Goal: Task Accomplishment & Management: Use online tool/utility

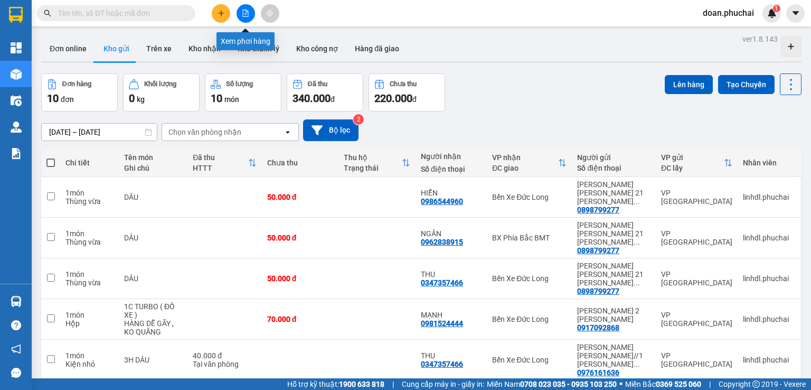
click at [248, 17] on button at bounding box center [245, 13] width 18 height 18
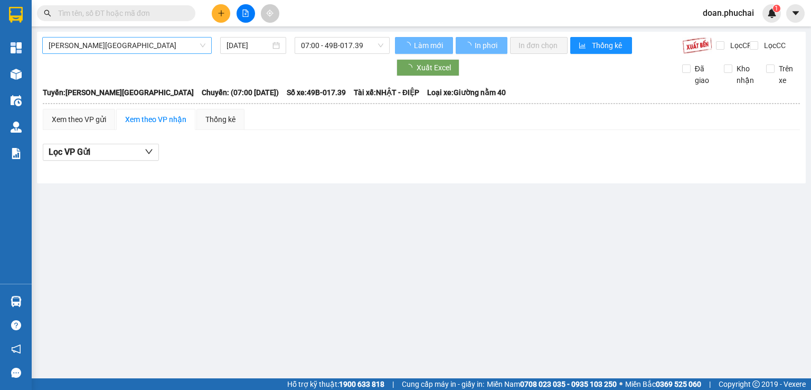
click at [111, 50] on span "[PERSON_NAME][GEOGRAPHIC_DATA]" at bounding box center [127, 45] width 157 height 16
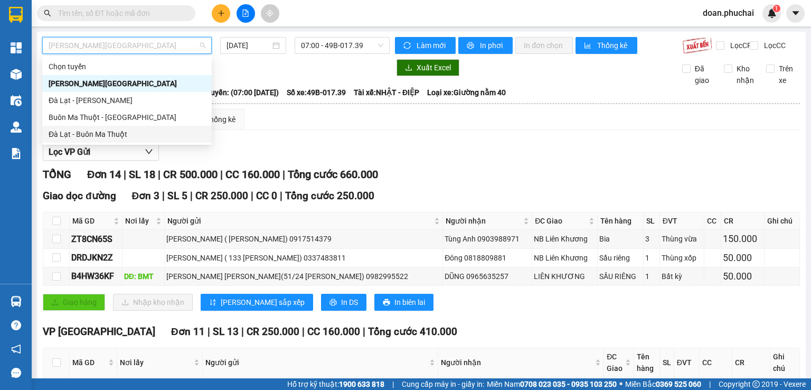
click at [102, 130] on div "Đà Lạt - Buôn Ma Thuột" at bounding box center [127, 134] width 157 height 12
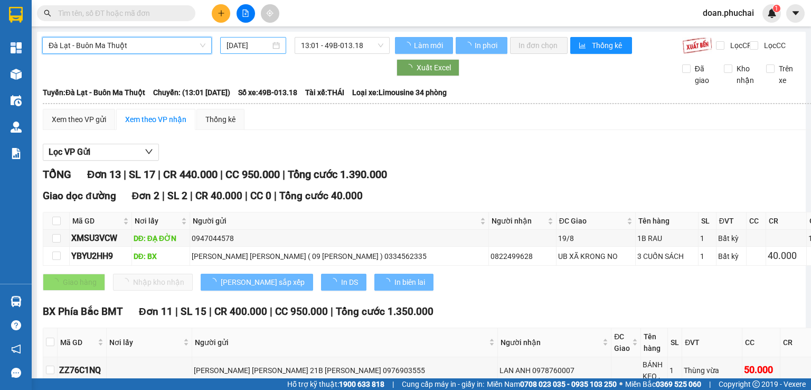
click at [241, 47] on input "[DATE]" at bounding box center [247, 46] width 43 height 12
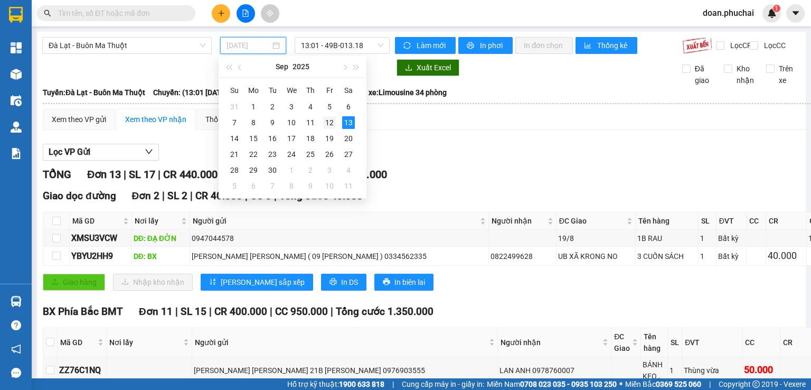
click at [330, 119] on div "12" at bounding box center [329, 122] width 13 height 13
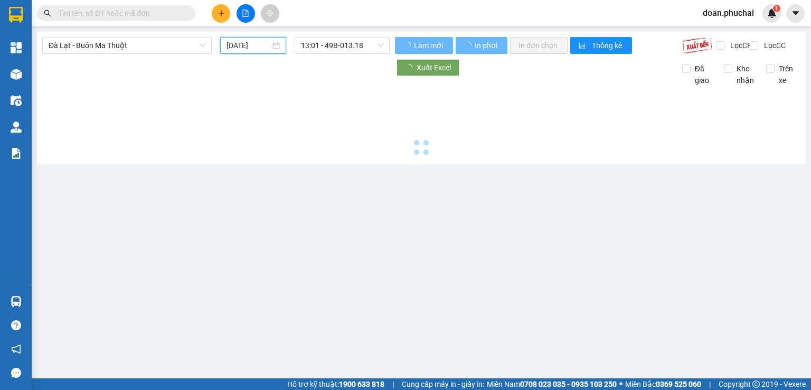
type input "[DATE]"
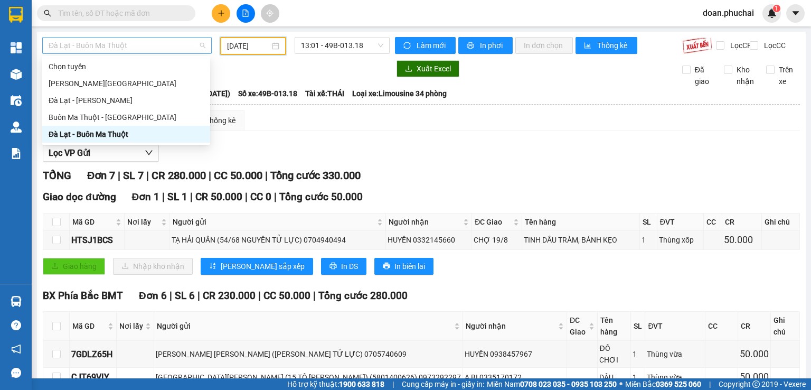
click at [149, 48] on span "Đà Lạt - Buôn Ma Thuột" at bounding box center [127, 45] width 157 height 16
click at [109, 117] on div "Buôn Ma Thuột - [GEOGRAPHIC_DATA]" at bounding box center [126, 117] width 155 height 12
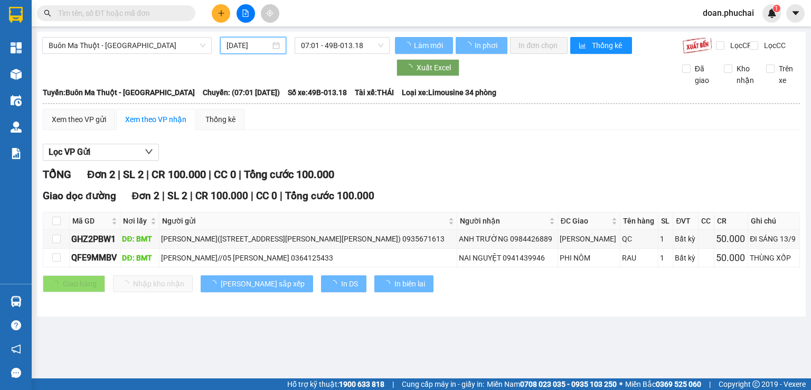
click at [241, 45] on input "[DATE]" at bounding box center [247, 46] width 43 height 12
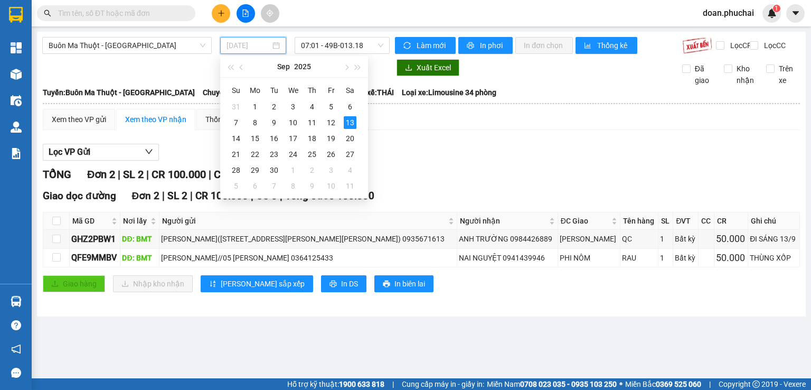
type input "[DATE]"
click at [348, 125] on div "13" at bounding box center [350, 122] width 13 height 13
